Goal: Information Seeking & Learning: Learn about a topic

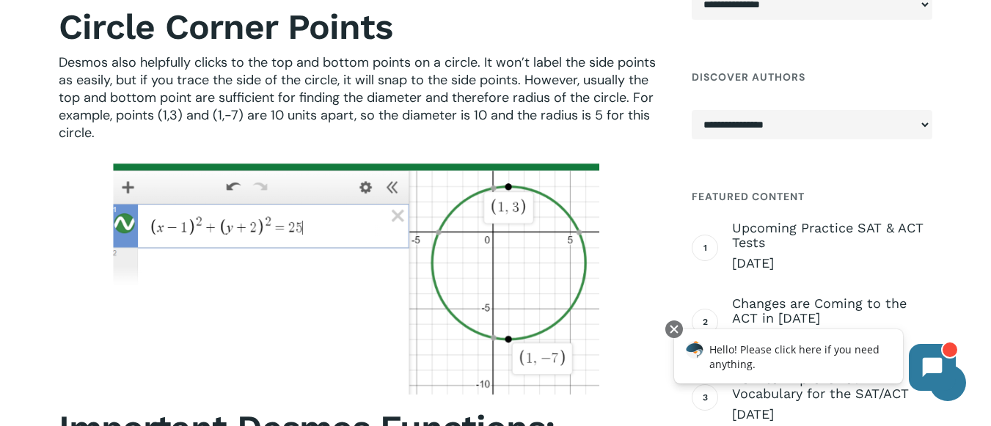
scroll to position [2202, 0]
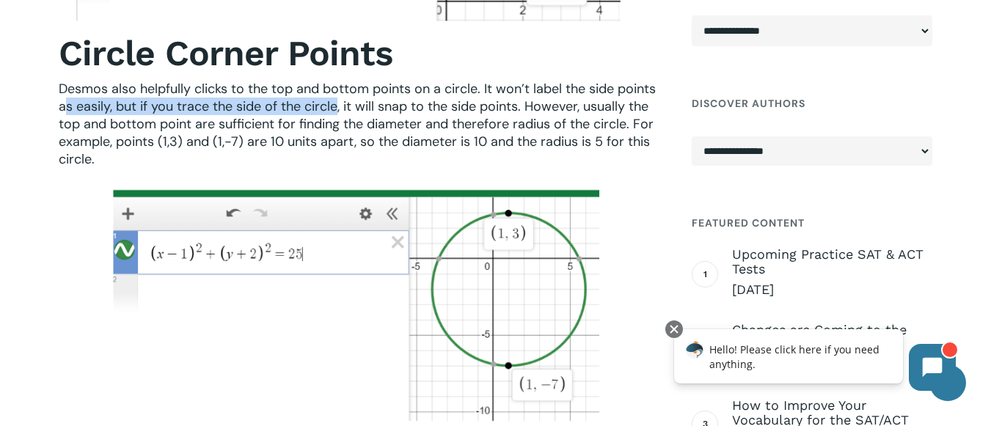
drag, startPoint x: 68, startPoint y: 111, endPoint x: 340, endPoint y: 110, distance: 271.5
click at [338, 112] on span "Desmos also helpfully clicks to the top and bottom points on a circle. It won’t…" at bounding box center [357, 124] width 597 height 88
click at [227, 420] on img at bounding box center [357, 305] width 491 height 235
click at [265, 327] on img at bounding box center [357, 305] width 491 height 235
click at [365, 312] on img at bounding box center [357, 305] width 491 height 235
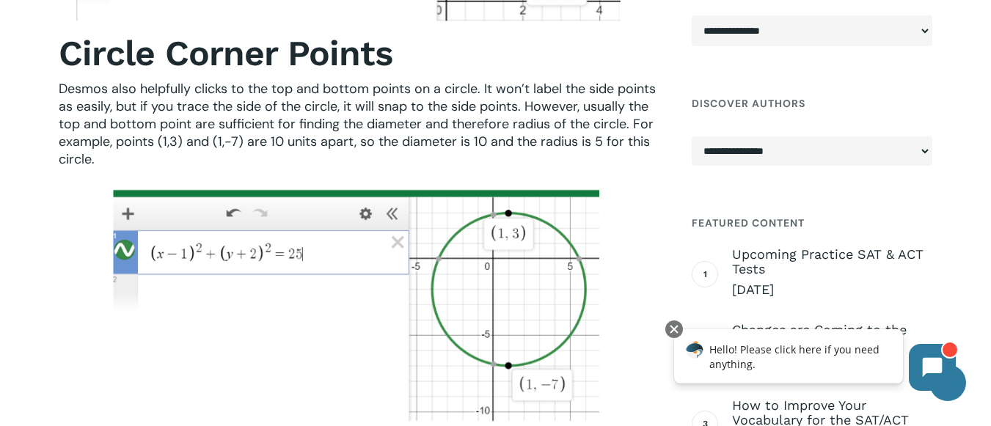
click at [436, 145] on span "Desmos also helpfully clicks to the top and bottom points on a circle. It won’t…" at bounding box center [357, 124] width 597 height 88
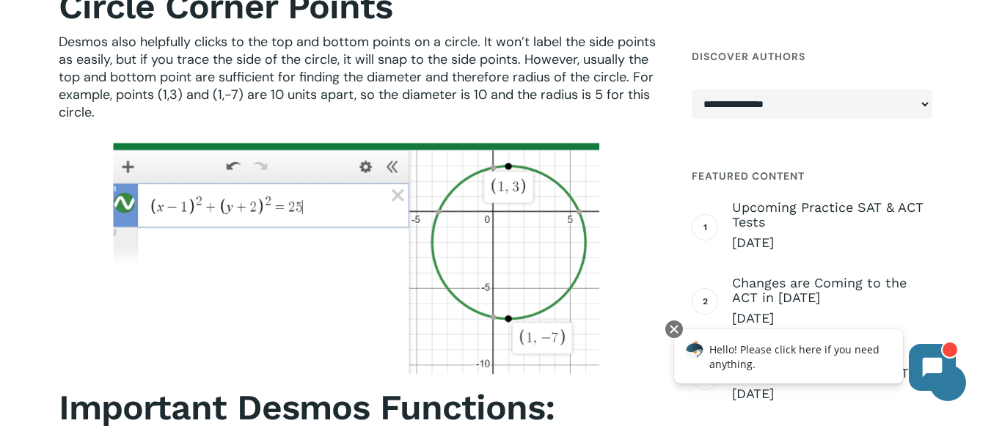
scroll to position [2275, 0]
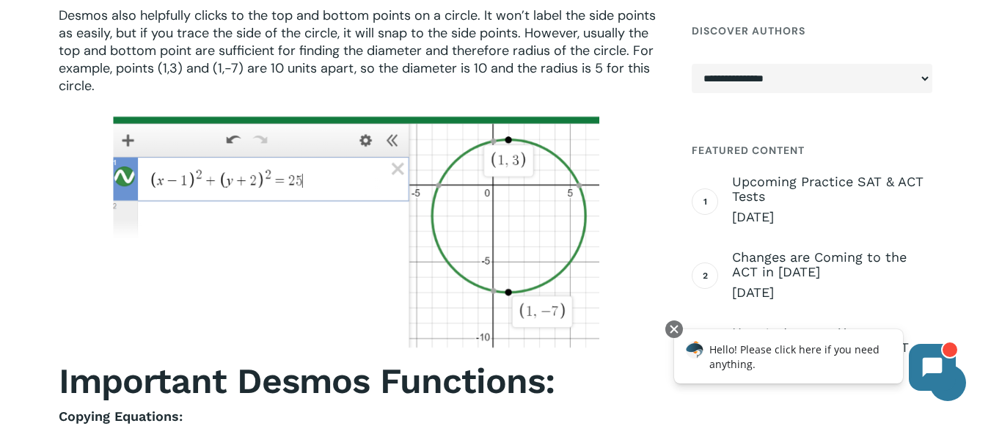
drag, startPoint x: 357, startPoint y: 200, endPoint x: 371, endPoint y: 240, distance: 42.7
click at [357, 199] on img at bounding box center [357, 231] width 491 height 235
